Goal: Task Accomplishment & Management: Use online tool/utility

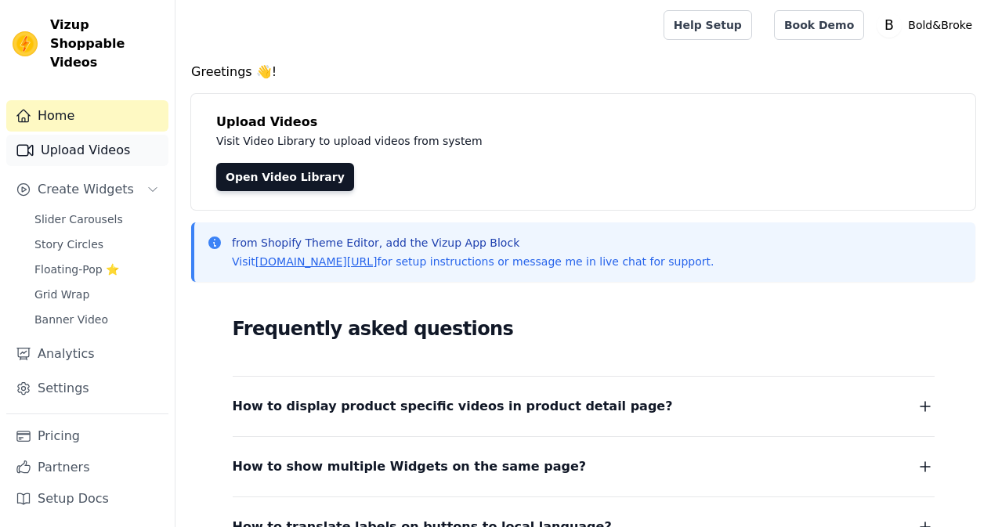
click at [74, 140] on link "Upload Videos" at bounding box center [87, 150] width 162 height 31
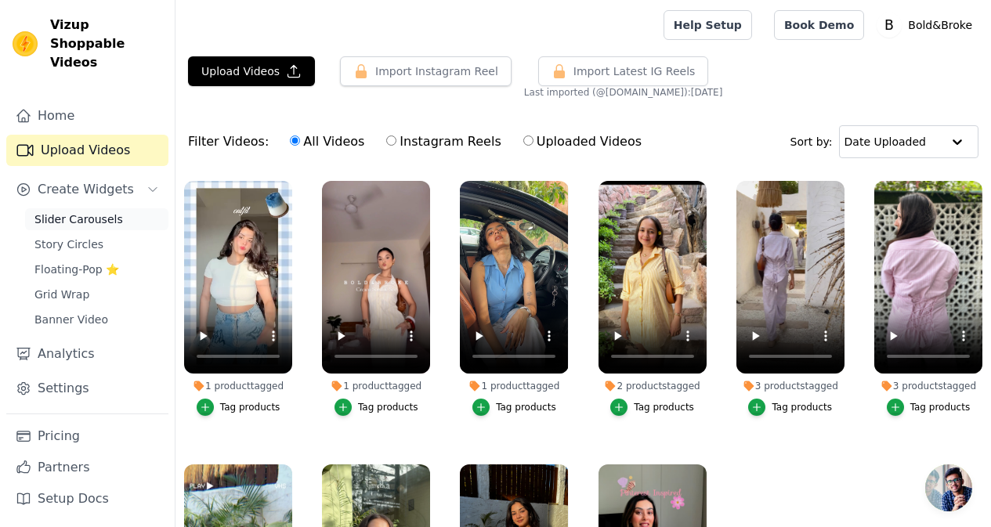
click at [48, 212] on span "Slider Carousels" at bounding box center [78, 220] width 89 height 16
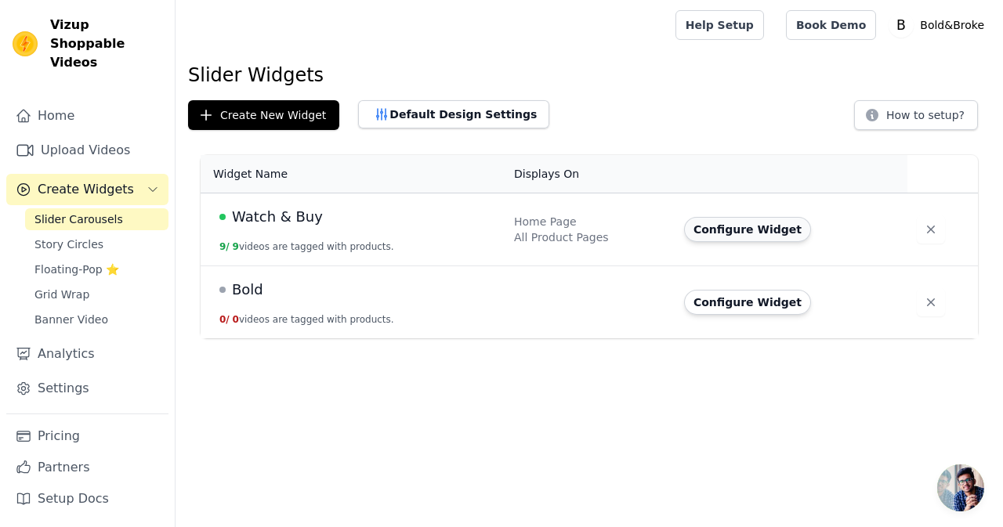
click at [736, 222] on button "Configure Widget" at bounding box center [747, 229] width 127 height 25
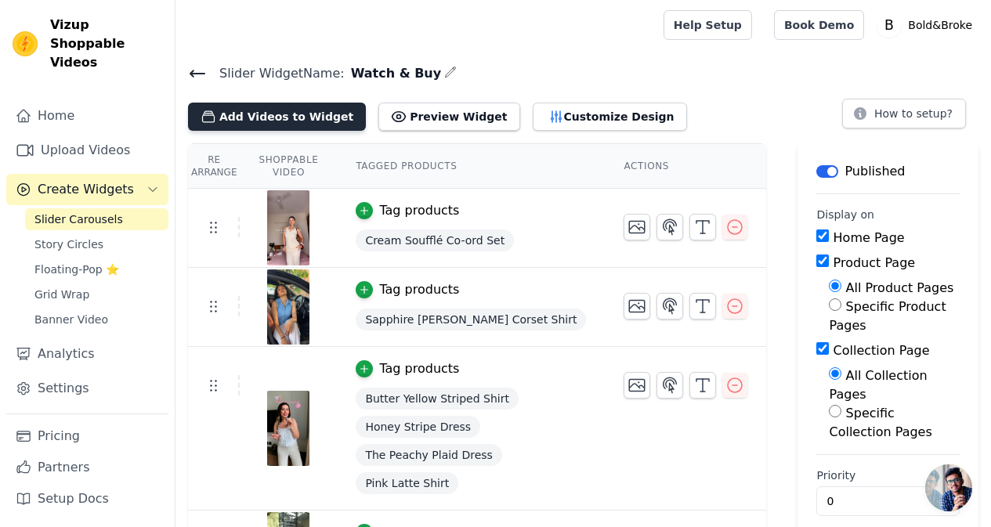
click at [298, 112] on button "Add Videos to Widget" at bounding box center [277, 117] width 178 height 28
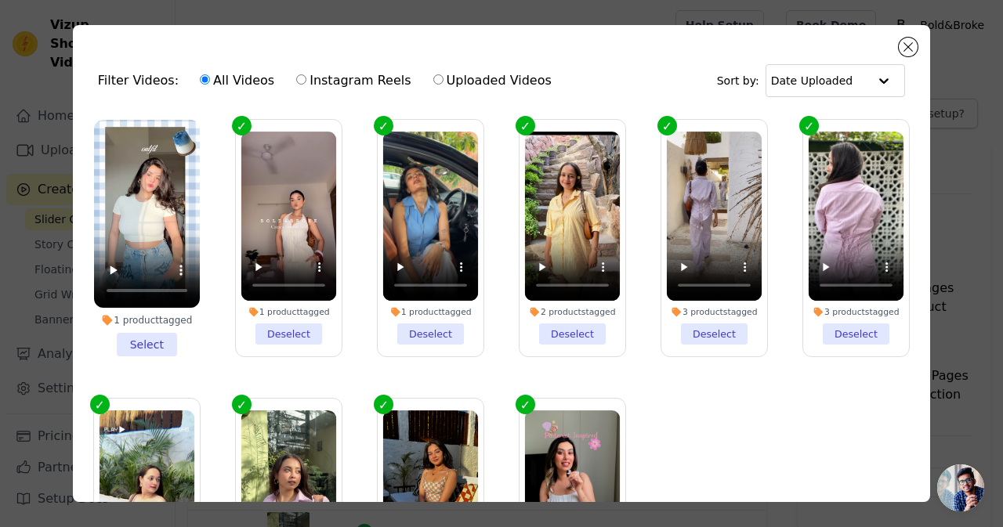
click at [136, 341] on li "1 product tagged Select" at bounding box center [147, 238] width 106 height 237
click at [0, 0] on input "1 product tagged Select" at bounding box center [0, 0] width 0 height 0
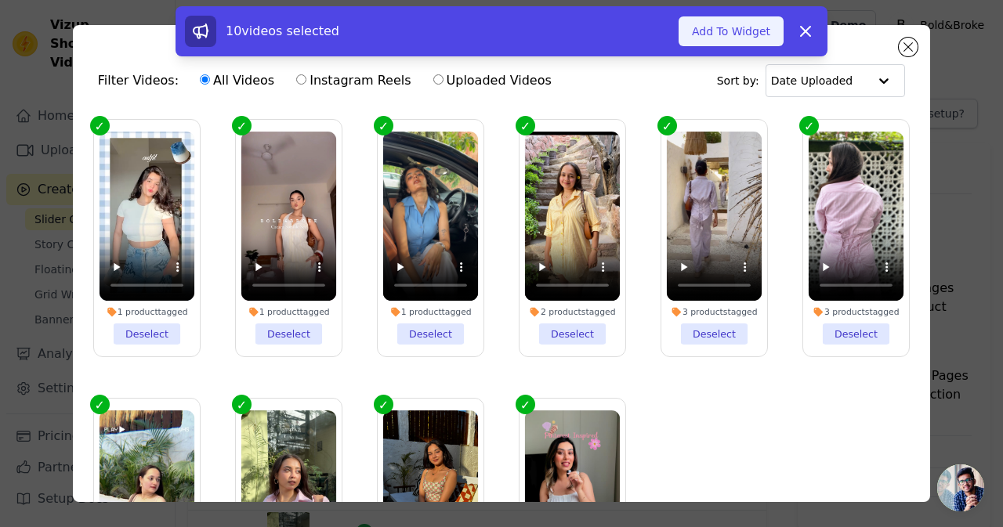
click at [746, 20] on button "Add To Widget" at bounding box center [731, 31] width 105 height 30
